Goal: Task Accomplishment & Management: Manage account settings

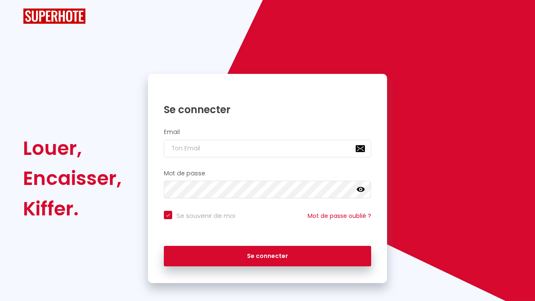
click at [203, 136] on h2 "Email" at bounding box center [267, 132] width 207 height 7
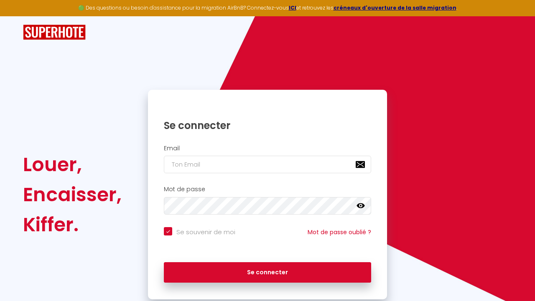
checkbox input "true"
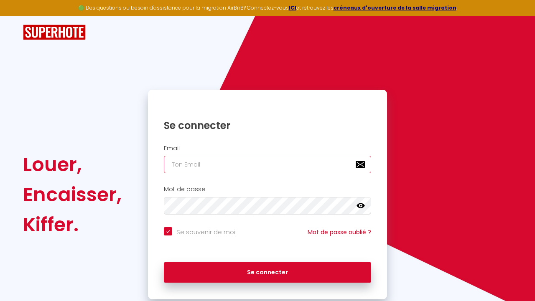
click at [196, 165] on input "email" at bounding box center [267, 165] width 207 height 18
type input "[EMAIL_ADDRESS][DOMAIN_NAME]"
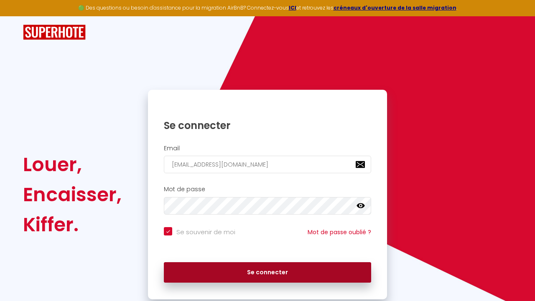
click at [276, 277] on button "Se connecter" at bounding box center [267, 273] width 207 height 21
checkbox input "true"
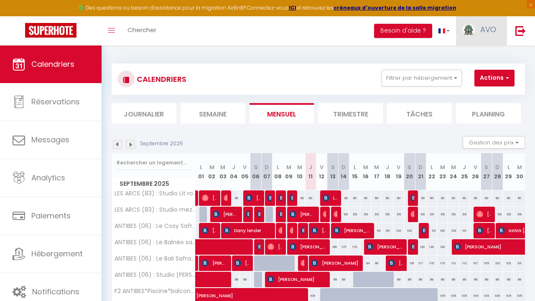
click at [480, 29] on span "AVO" at bounding box center [488, 29] width 16 height 10
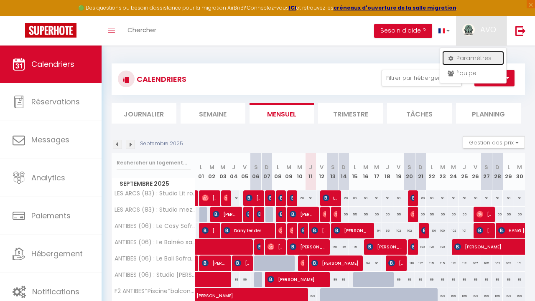
click at [471, 54] on link "Paramètres" at bounding box center [473, 58] width 62 height 14
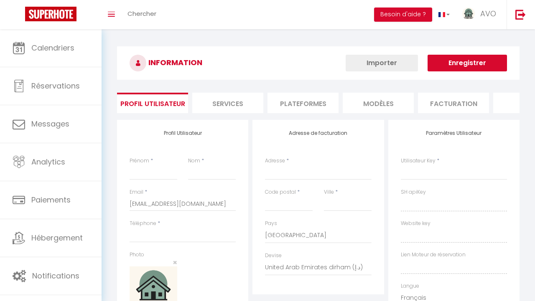
type input "AVO"
type input "CONCIERGERIE"
type input "0609591982"
type input "[STREET_ADDRESS]"
type input "83460"
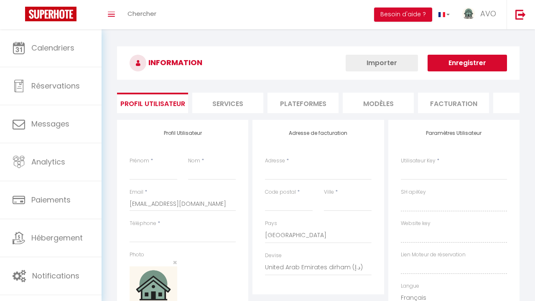
type input "Les Arcs"
select select "28"
type input "rsDbuNlDBmKExd5pdfjjJm6rz"
type input "Z0iAvAgtDojdVMg8YxdX2qr00"
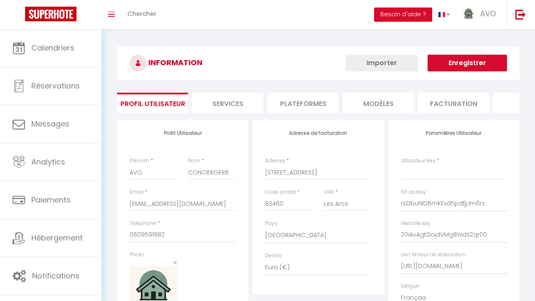
select select "fr"
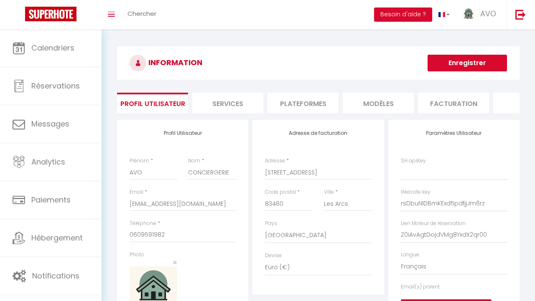
type input "rsDbuNlDBmKExd5pdfjjJm6rz"
type input "Z0iAvAgtDojdVMg8YxdX2qr00"
type input "[URL][DOMAIN_NAME]"
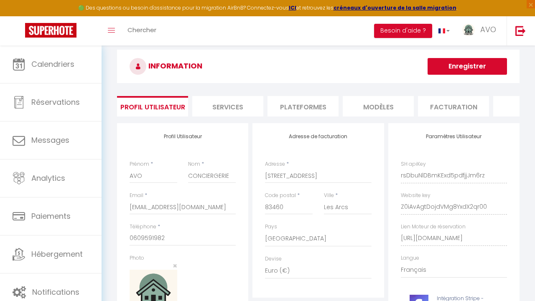
scroll to position [8, 0]
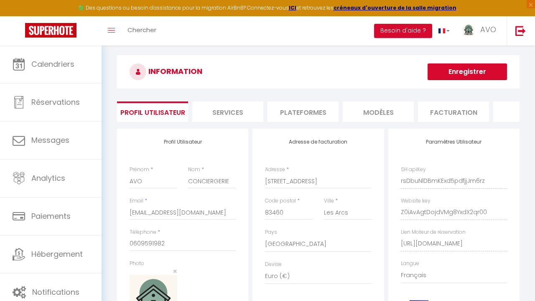
click at [297, 109] on li "Plateformes" at bounding box center [303, 112] width 71 height 20
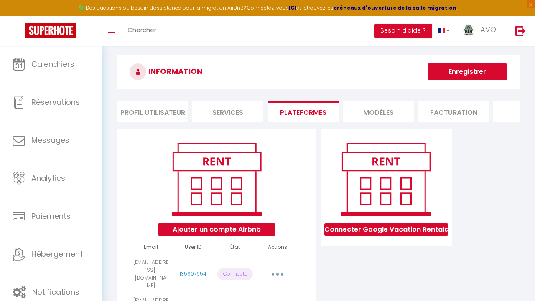
scroll to position [83, 0]
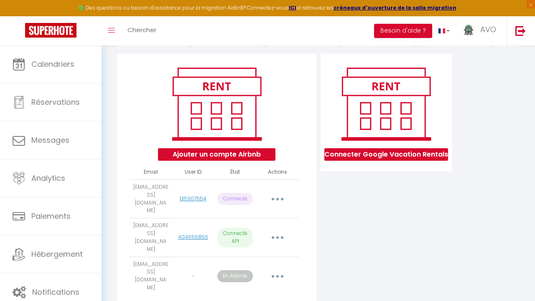
click at [274, 269] on button "button" at bounding box center [277, 277] width 22 height 16
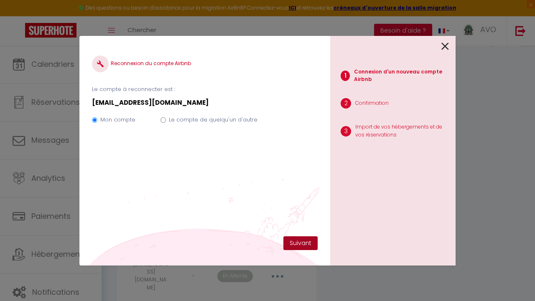
click at [298, 247] on button "Suivant" at bounding box center [300, 244] width 34 height 14
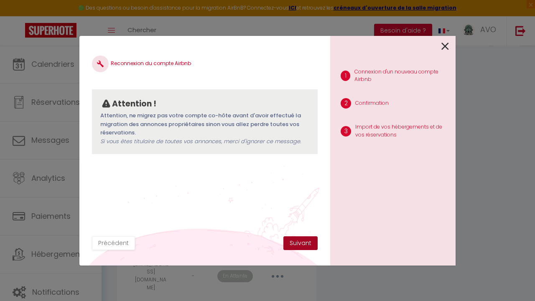
click at [296, 244] on button "Suivant" at bounding box center [300, 244] width 34 height 14
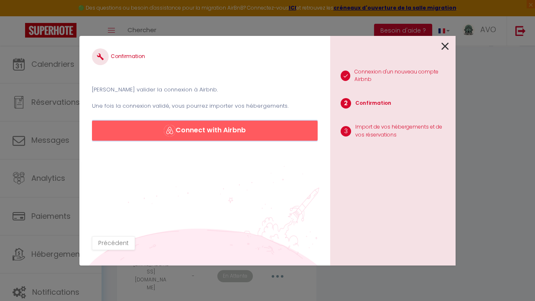
click at [191, 132] on button "Connect with Airbnb" at bounding box center [205, 131] width 226 height 20
click at [447, 45] on icon at bounding box center [445, 46] width 8 height 13
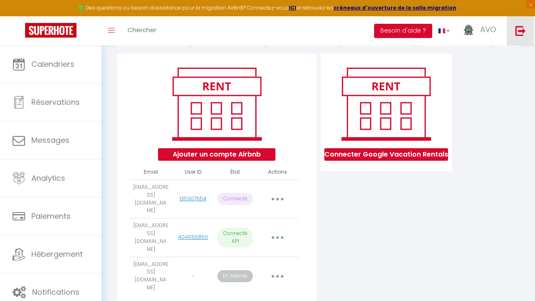
click at [519, 31] on img at bounding box center [520, 30] width 10 height 10
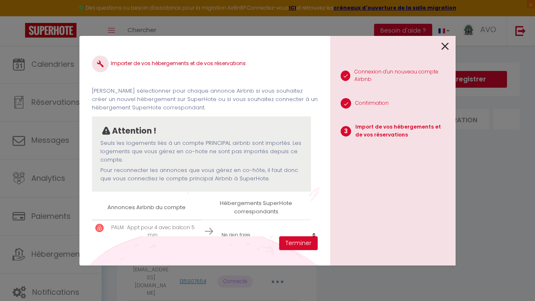
select select
select select "69949"
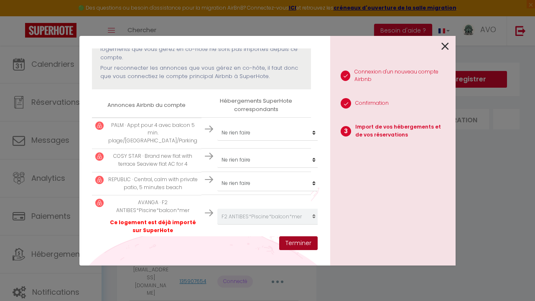
click at [300, 245] on button "Terminer" at bounding box center [298, 244] width 38 height 14
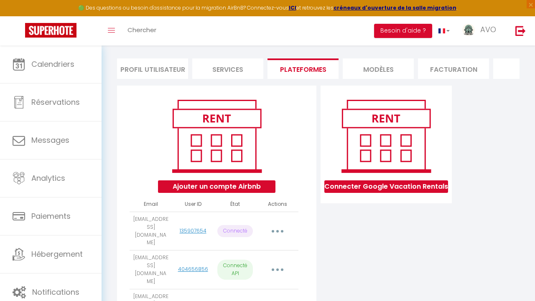
scroll to position [51, 0]
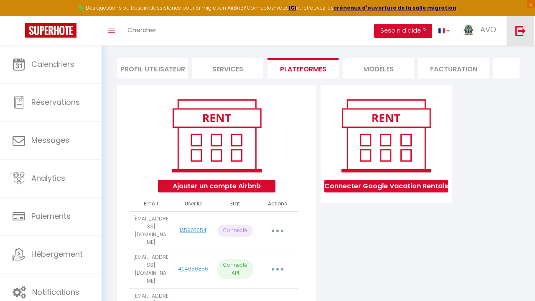
click at [521, 34] on img at bounding box center [520, 30] width 10 height 10
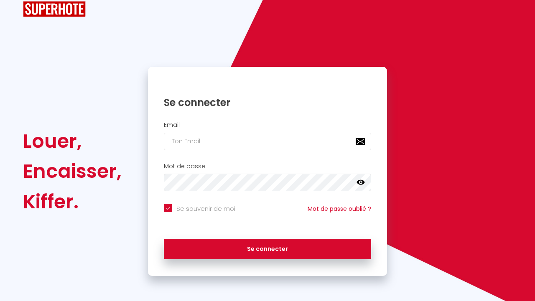
scroll to position [5, 0]
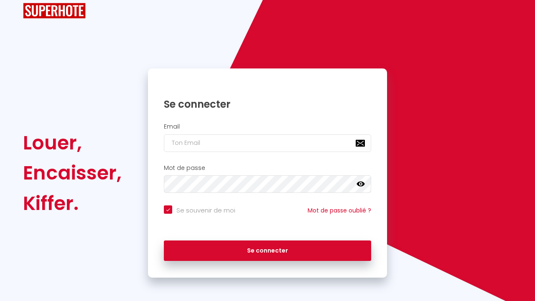
checkbox input "true"
